Goal: Task Accomplishment & Management: Manage account settings

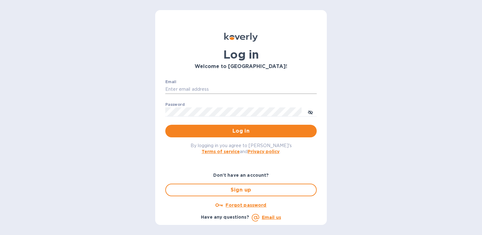
click at [197, 87] on input "Email" at bounding box center [240, 89] width 151 height 9
type input "[PERSON_NAME][EMAIL_ADDRESS][PERSON_NAME][DOMAIN_NAME]"
click at [174, 103] on label "Password" at bounding box center [174, 105] width 19 height 4
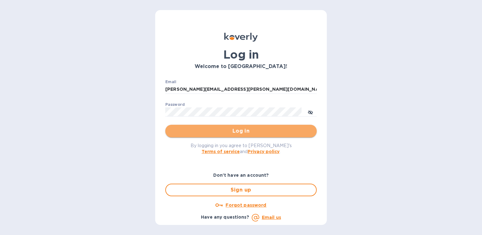
click at [238, 132] on span "Log in" at bounding box center [240, 131] width 141 height 8
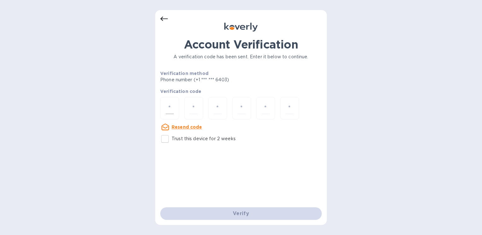
click at [174, 107] on div at bounding box center [169, 108] width 19 height 22
type input "3"
type input "2"
type input "5"
type input "7"
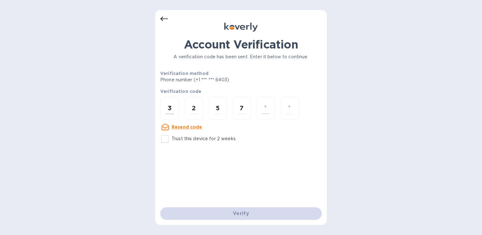
type input "2"
type input "9"
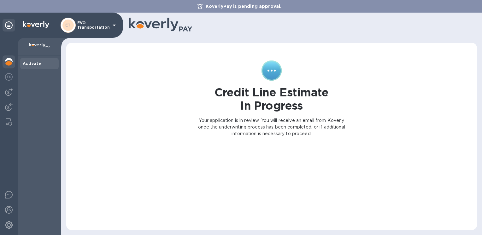
click at [104, 25] on p "EVO Transportation" at bounding box center [93, 25] width 32 height 9
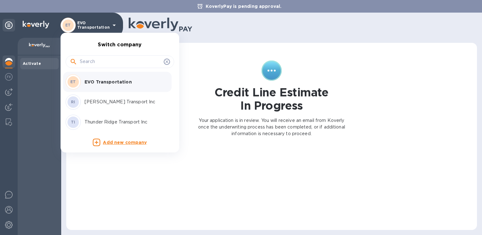
click at [109, 120] on p "Thunder Ridge Transport Inc" at bounding box center [125, 122] width 80 height 7
